Goal: Task Accomplishment & Management: Complete application form

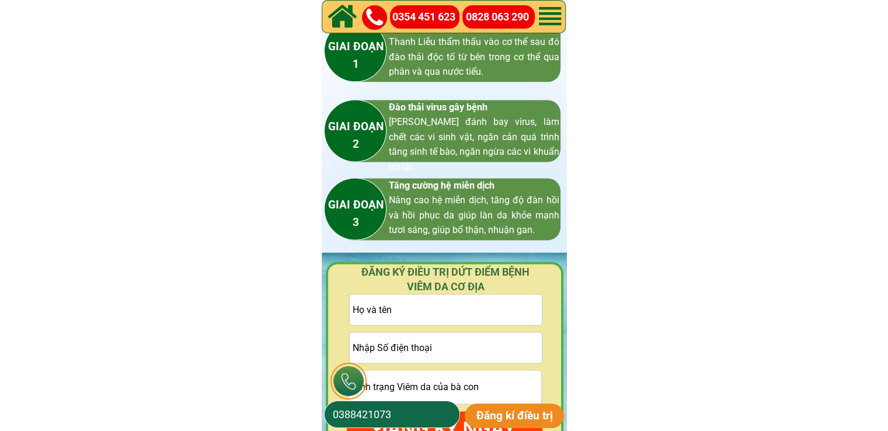
scroll to position [1635, 0]
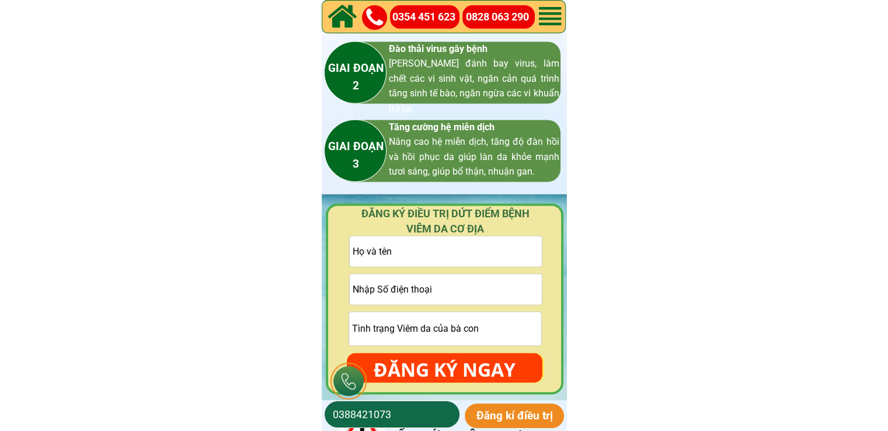
click at [407, 300] on input "tel" at bounding box center [446, 289] width 192 height 30
paste input "0344951062"
type input "0344951062"
click at [458, 248] on input "text" at bounding box center [446, 251] width 192 height 30
paste input "Trường Thanh"
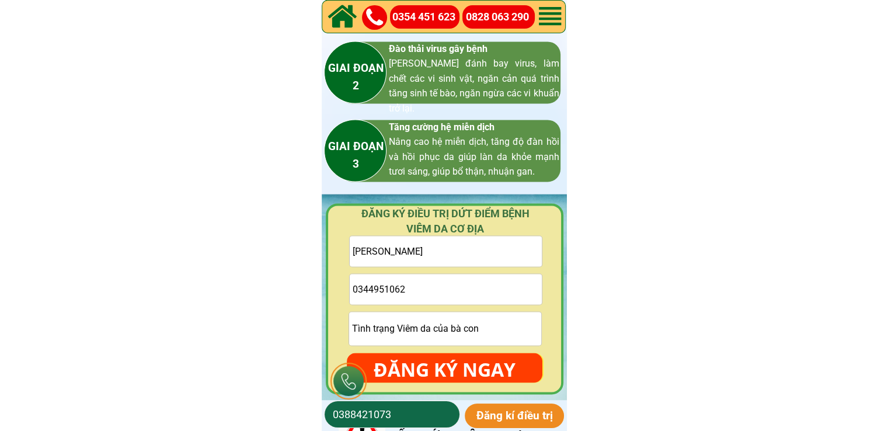
type input "Trường Thanh"
click at [446, 356] on p "ĐĂNG KÝ NGAY" at bounding box center [445, 370] width 196 height 34
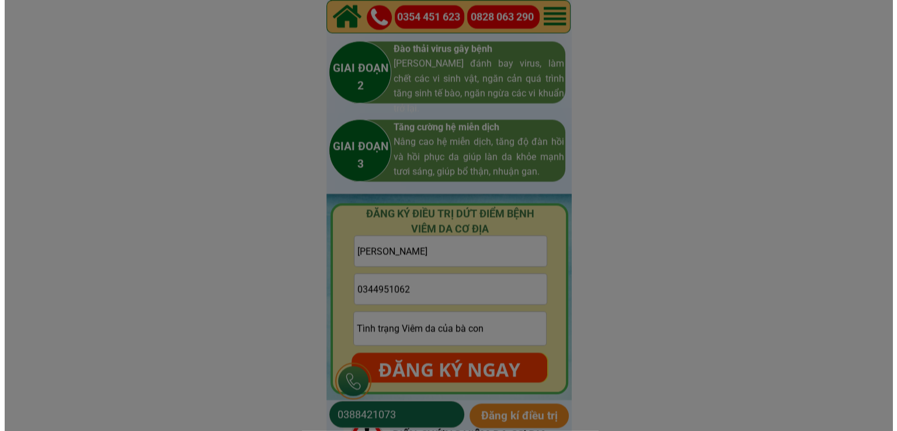
scroll to position [0, 0]
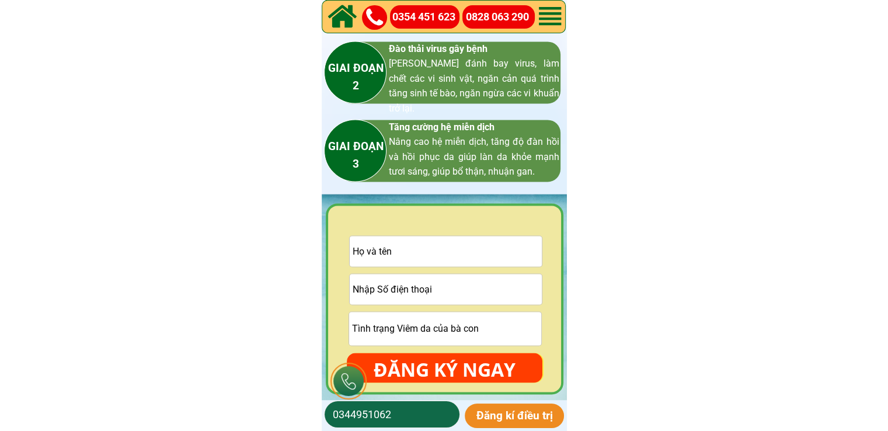
scroll to position [1752, 0]
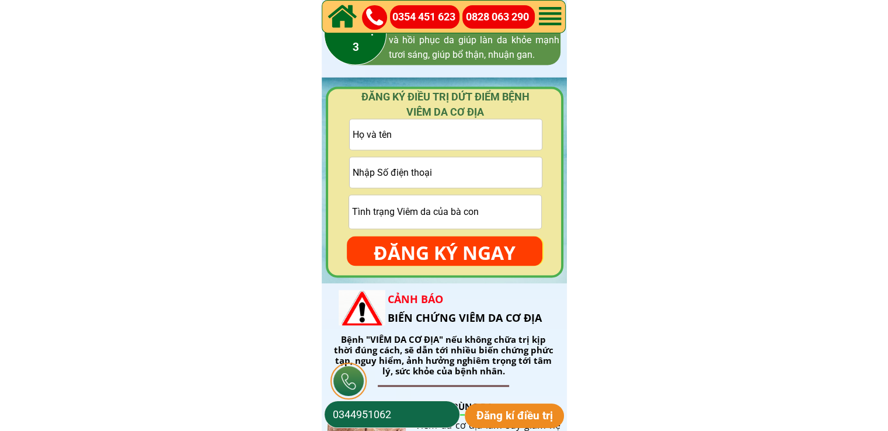
click at [478, 172] on input "tel" at bounding box center [446, 172] width 192 height 30
paste input "0347218301"
type input "0347218301"
click at [370, 125] on input "text" at bounding box center [446, 134] width 192 height 30
paste input "Văn hùng"
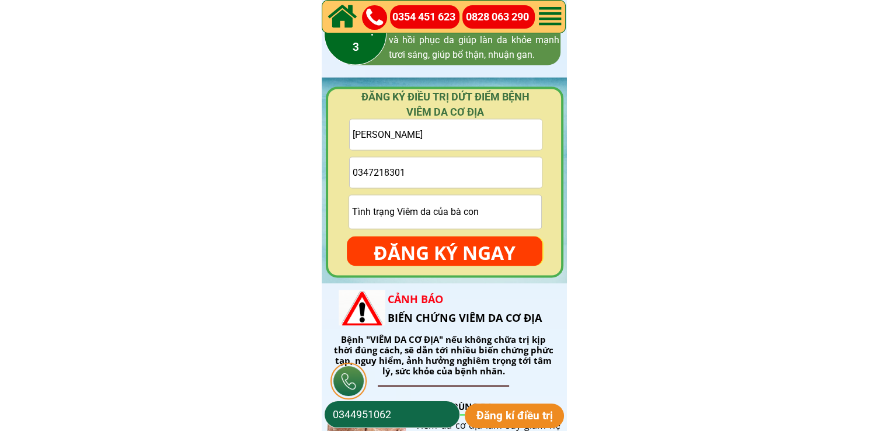
type input "Văn hùng"
drag, startPoint x: 426, startPoint y: 245, endPoint x: 340, endPoint y: 110, distance: 159.7
click at [426, 245] on p "ĐĂNG KÝ NGAY" at bounding box center [445, 253] width 196 height 34
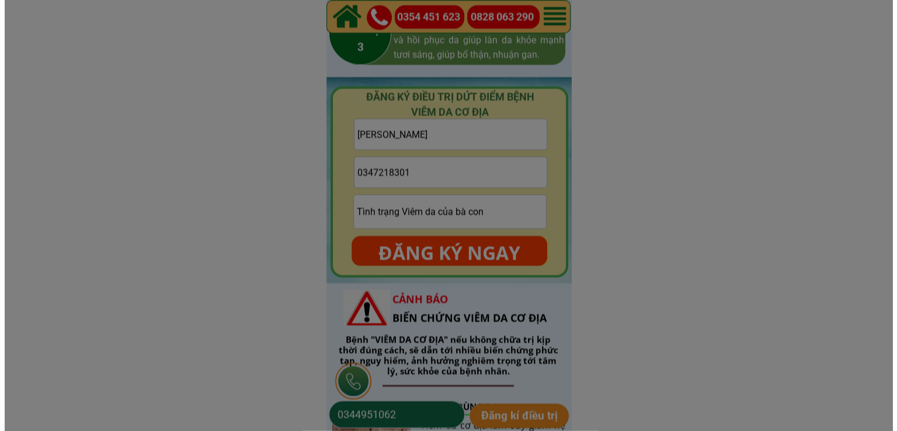
scroll to position [0, 0]
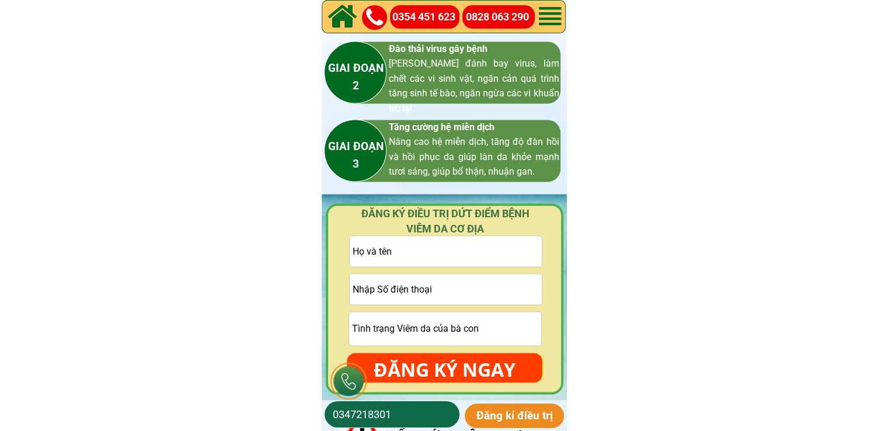
scroll to position [1694, 0]
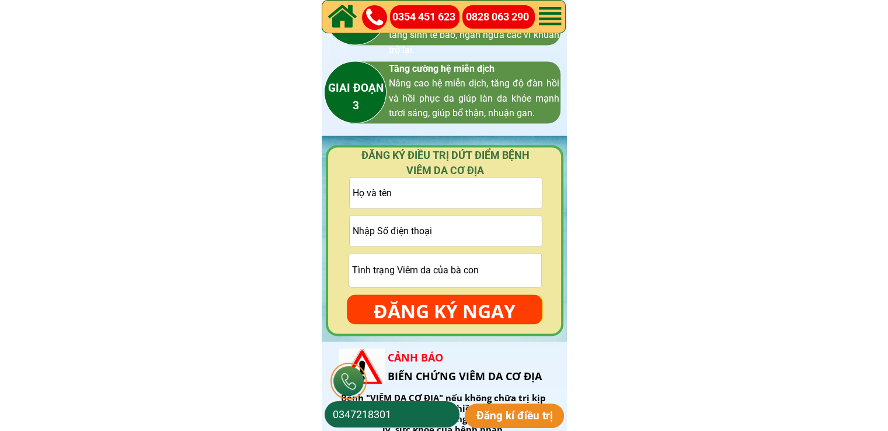
click at [436, 228] on input "tel" at bounding box center [446, 231] width 192 height 30
paste input "0905907628"
type input "0905907628"
click at [376, 200] on input "text" at bounding box center [446, 193] width 192 height 30
paste input "Hồ trọng Hải"
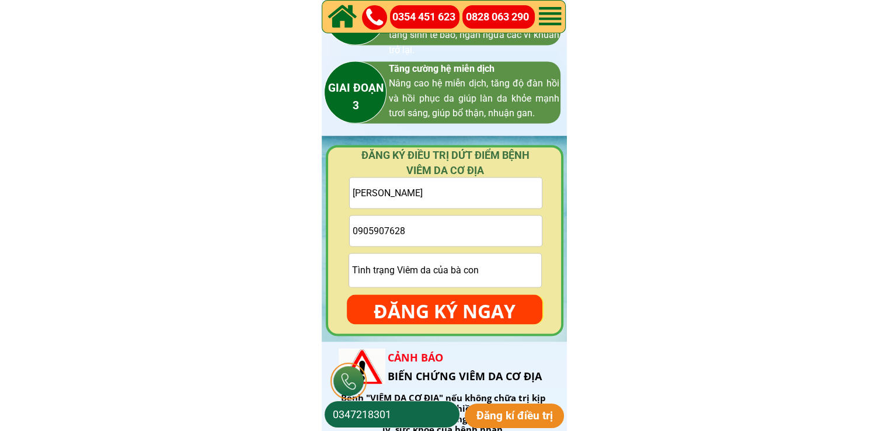
type input "Hồ trọng Hải"
click at [429, 314] on p "ĐĂNG KÝ NGAY" at bounding box center [445, 311] width 196 height 34
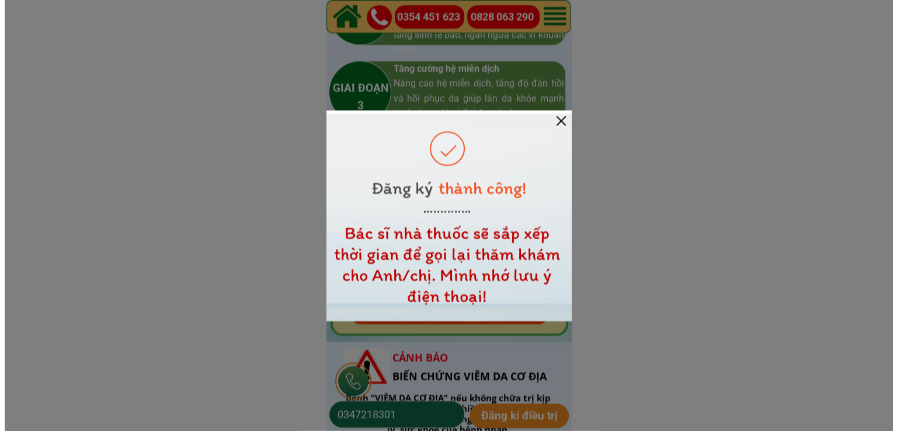
scroll to position [0, 0]
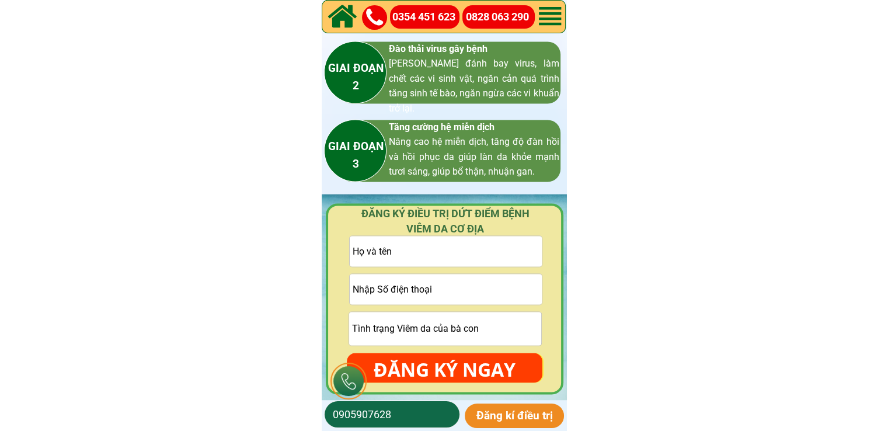
scroll to position [1694, 0]
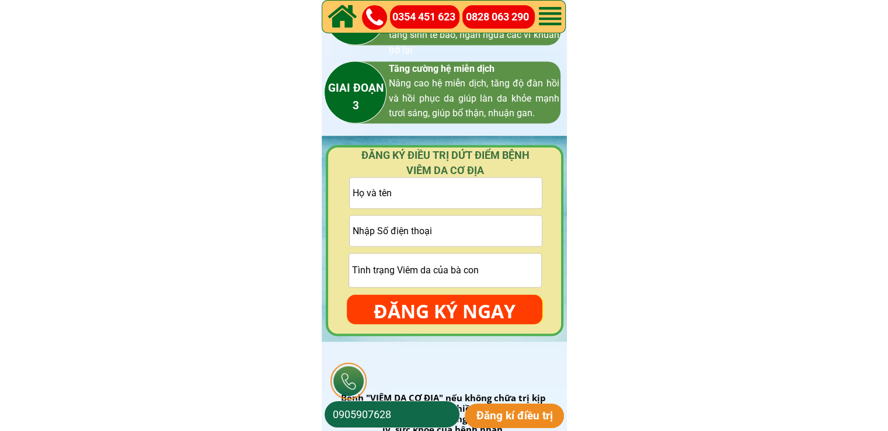
click at [482, 231] on input "tel" at bounding box center [446, 231] width 192 height 30
paste input "0789.185.276"
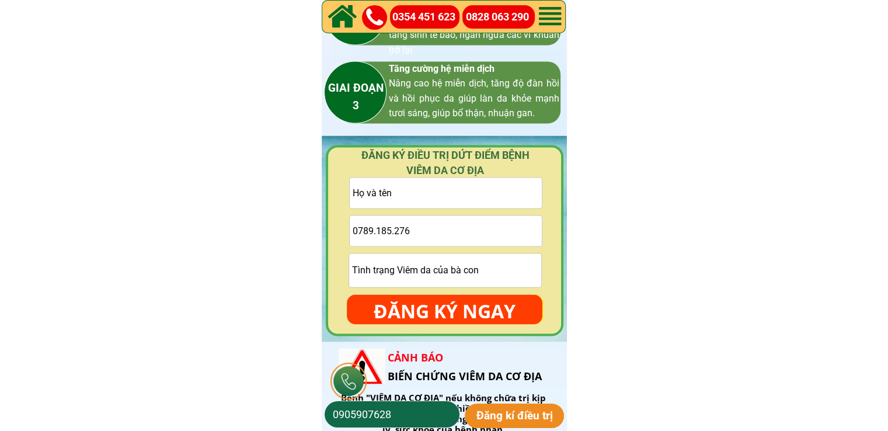
type input "0789.185.276"
click at [404, 185] on input "text" at bounding box center [446, 193] width 192 height 30
paste input "Phạm bẫm"
type input "Phạm bẫm"
click at [489, 256] on input "text" at bounding box center [445, 269] width 192 height 33
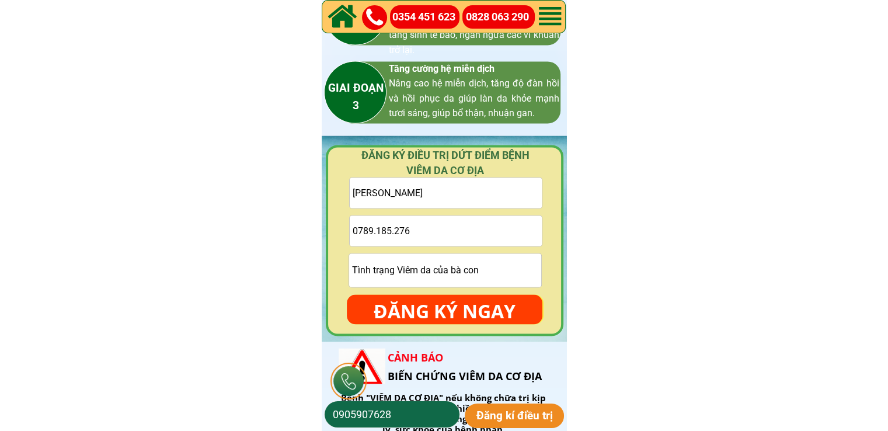
paste input "Viêm da cơ địa Hai bàn chân nấm tóc"
type input "Viêm da cơ địa Hai bàn chân nấm tóc"
click at [378, 235] on input "0789.185.276" at bounding box center [446, 231] width 192 height 30
click at [394, 230] on input "0789185.276" at bounding box center [446, 231] width 192 height 30
type input "0789185276"
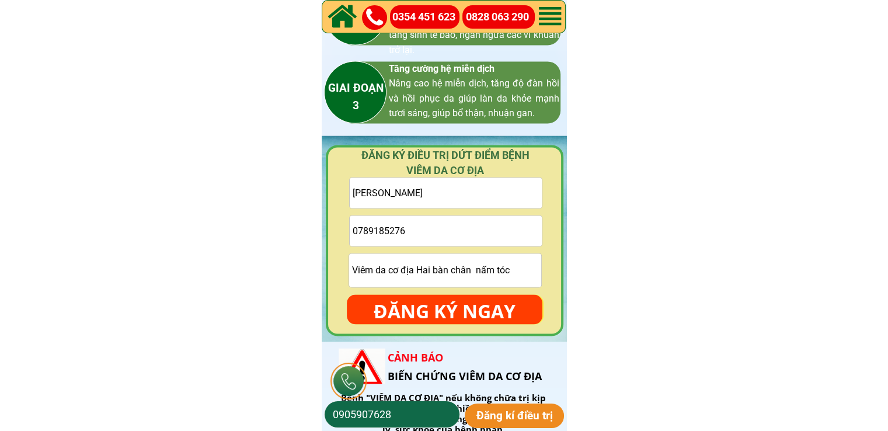
click at [430, 296] on p "ĐĂNG KÝ NGAY" at bounding box center [445, 311] width 196 height 34
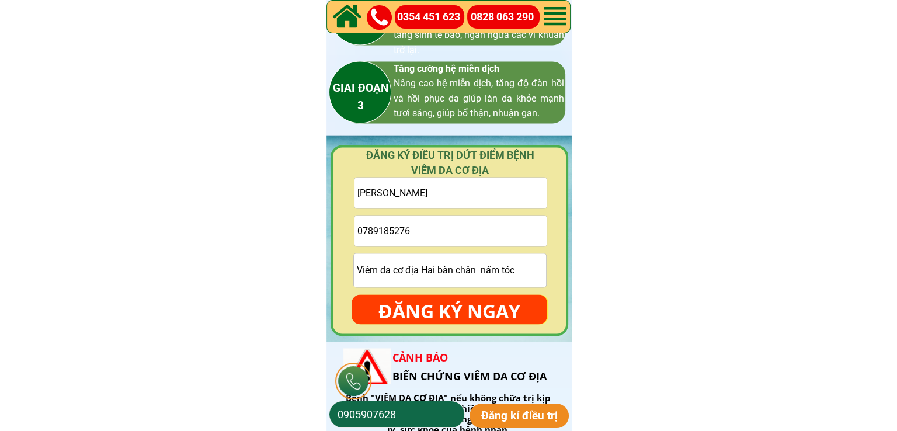
scroll to position [0, 0]
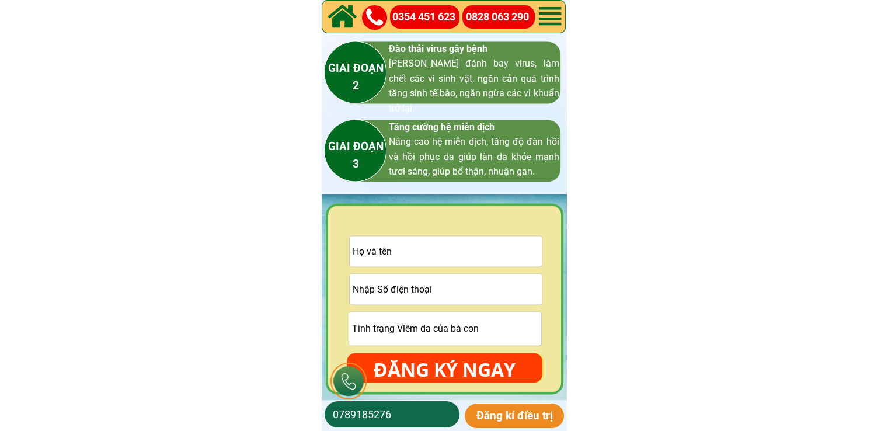
scroll to position [1752, 0]
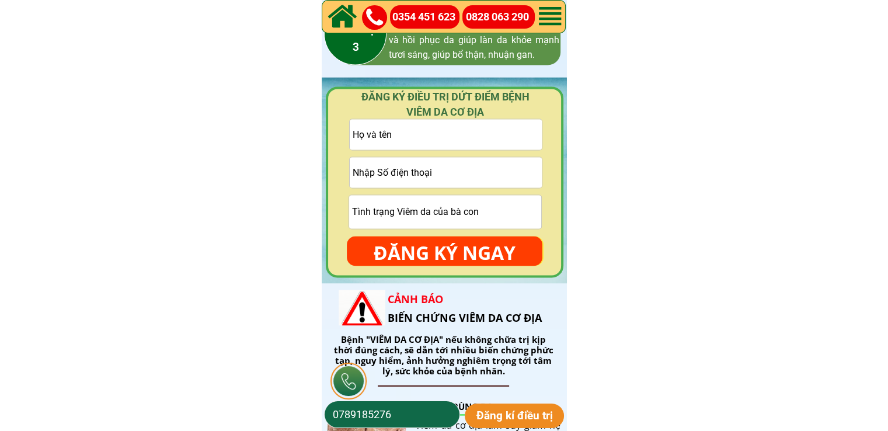
click at [454, 134] on input "text" at bounding box center [446, 134] width 192 height 30
paste input "0373430129"
paste input "[PERSON_NAME] [PERSON_NAME]"
drag, startPoint x: 405, startPoint y: 135, endPoint x: 348, endPoint y: 134, distance: 57.2
click at [348, 134] on form "0373430129Nguyen minh hoàng ĐĂNG KÝ NGAY" at bounding box center [445, 192] width 196 height 147
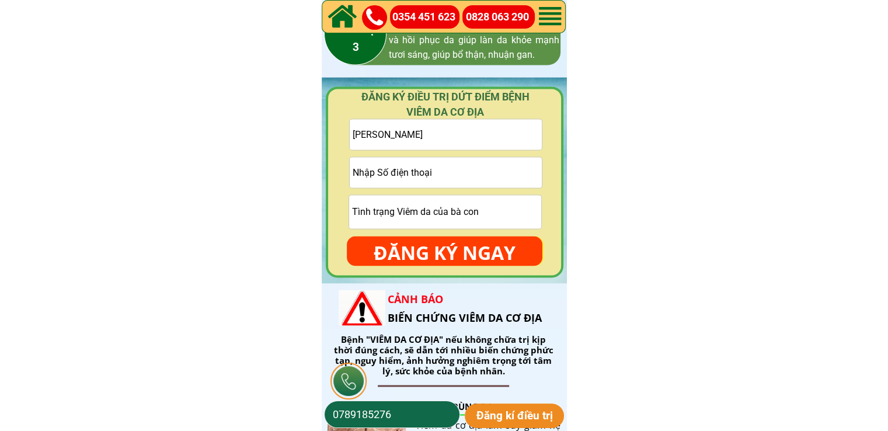
type input "[PERSON_NAME] [PERSON_NAME]"
click at [392, 175] on input "tel" at bounding box center [446, 172] width 192 height 30
paste input "0373430129"
type input "0373430129"
click at [491, 258] on p "ĐĂNG KÝ NGAY" at bounding box center [445, 253] width 196 height 34
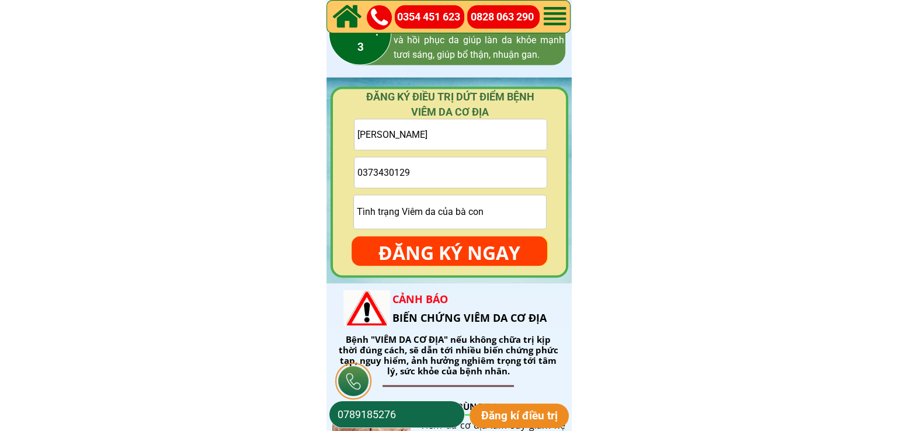
scroll to position [0, 0]
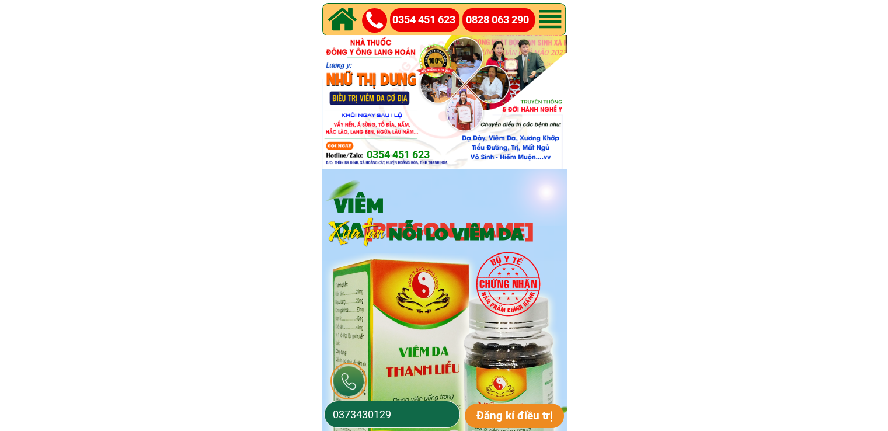
click at [415, 406] on input "0373430129" at bounding box center [392, 414] width 124 height 26
paste input "84742761"
type input "0384742761"
click at [511, 408] on p "Đăng kí điều trị" at bounding box center [515, 416] width 100 height 25
